Goal: Task Accomplishment & Management: Complete application form

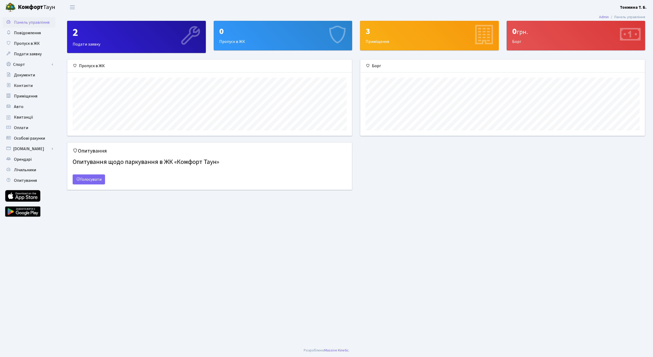
scroll to position [76, 285]
click at [242, 41] on div "0 Пропуск в ЖК" at bounding box center [283, 35] width 138 height 29
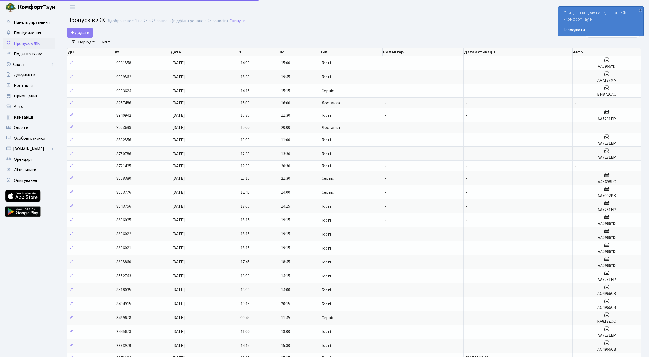
select select "25"
click at [84, 35] on span "Додати" at bounding box center [80, 33] width 19 height 6
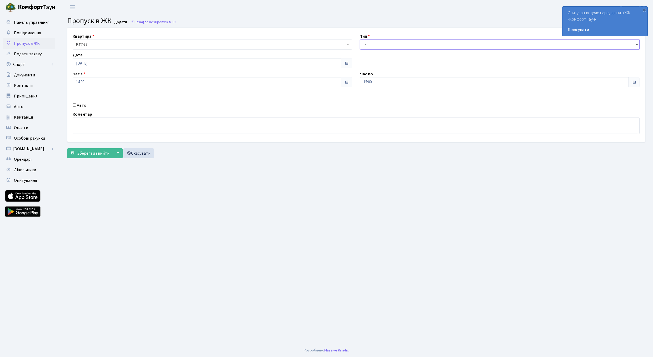
click at [360, 40] on select "- Доставка Таксі Гості Сервіс" at bounding box center [500, 45] width 280 height 10
select select "3"
click option "Гості" at bounding box center [0, 0] width 0 height 0
click at [75, 106] on input "Авто" at bounding box center [74, 104] width 3 height 3
checkbox input "true"
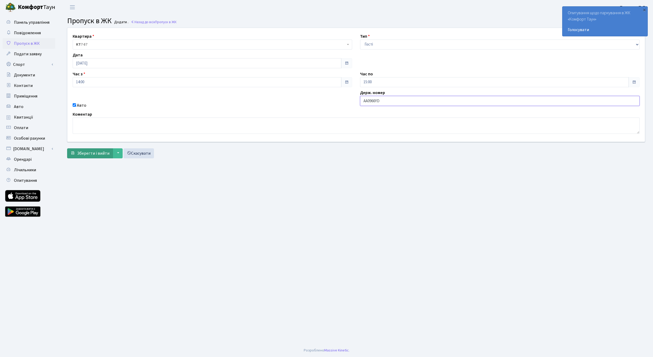
type input "AA0966YD"
click at [98, 155] on span "Зберегти і вийти" at bounding box center [93, 153] width 32 height 6
click at [575, 28] on link "Голосувати" at bounding box center [605, 30] width 75 height 6
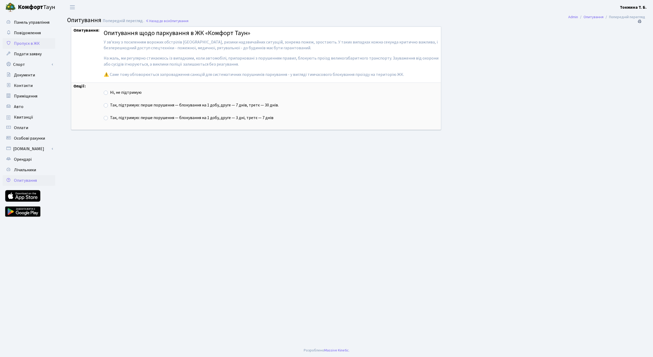
click at [28, 43] on span "Пропуск в ЖК" at bounding box center [27, 44] width 26 height 6
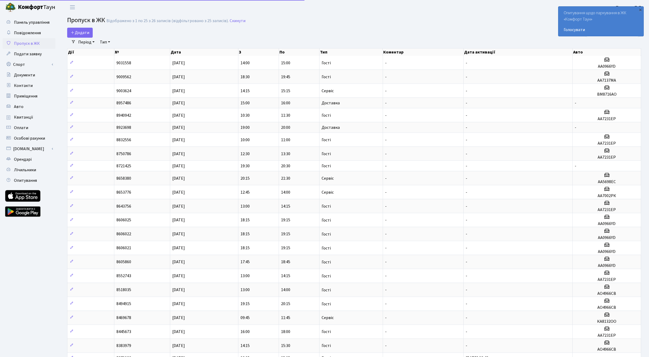
select select "25"
click at [83, 33] on span "Додати" at bounding box center [80, 33] width 19 height 6
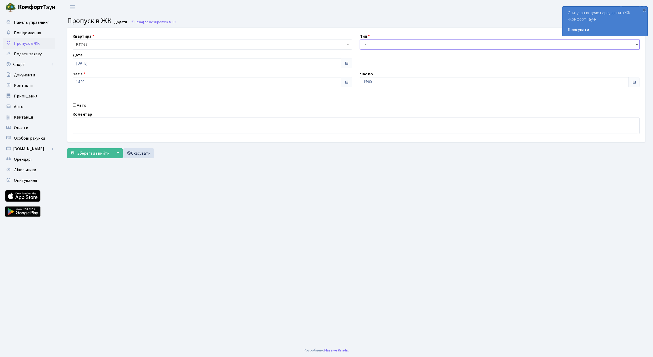
click at [360, 40] on select "- Доставка Таксі Гості Сервіс" at bounding box center [500, 45] width 280 height 10
select select "3"
click option "Гості" at bounding box center [0, 0] width 0 height 0
click at [81, 105] on label "Авто" at bounding box center [81, 105] width 9 height 6
click at [76, 105] on input "Авто" at bounding box center [74, 104] width 3 height 3
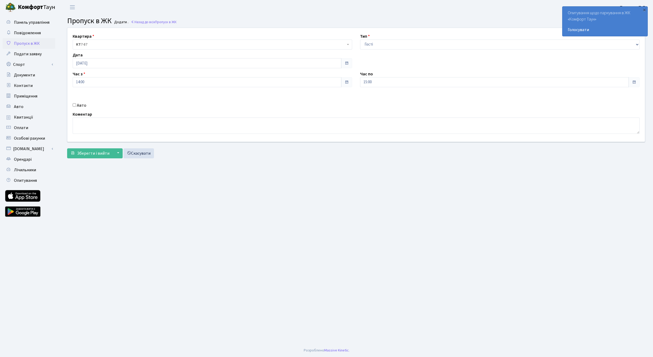
checkbox input "true"
click at [380, 101] on input "text" at bounding box center [500, 101] width 280 height 10
type input "AA0966YD"
click at [90, 154] on span "Зберегти і вийти" at bounding box center [93, 153] width 32 height 6
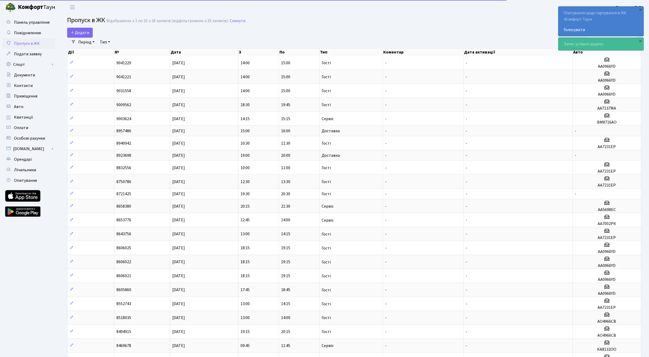
select select "25"
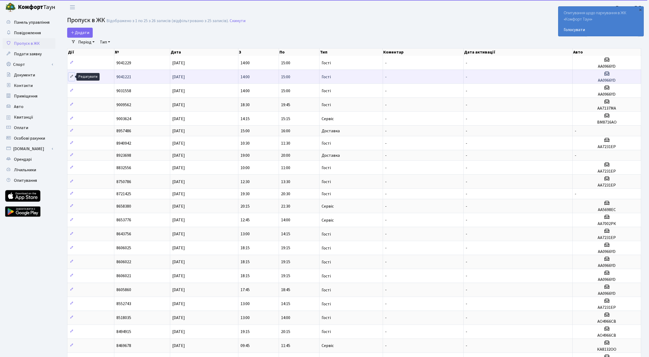
click at [72, 75] on icon at bounding box center [72, 77] width 4 height 4
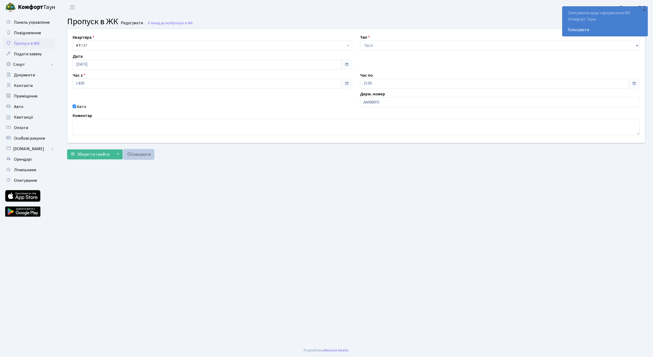
click at [144, 157] on link "Скасувати" at bounding box center [139, 154] width 31 height 10
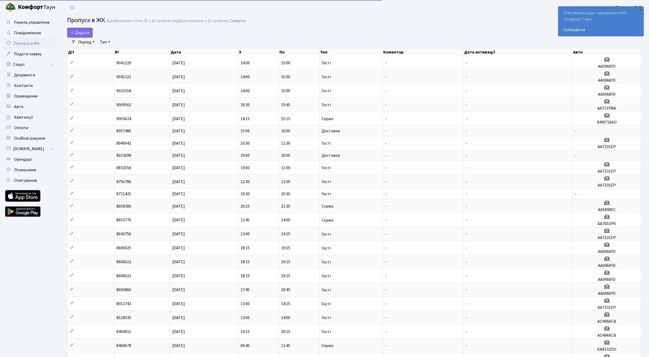
select select "25"
click at [35, 44] on span "Пропуск в ЖК" at bounding box center [27, 44] width 26 height 6
select select "25"
